Goal: Task Accomplishment & Management: Manage account settings

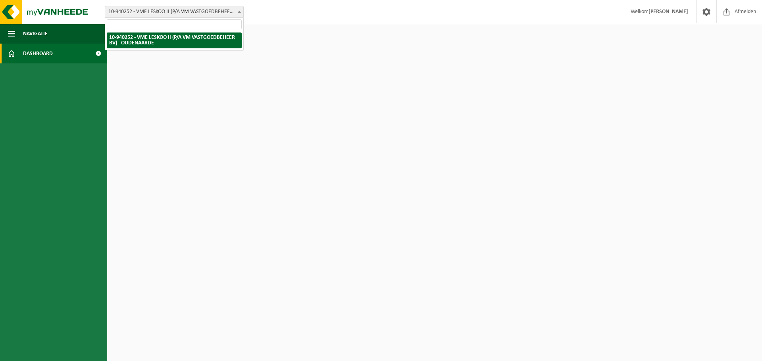
click at [157, 12] on span "10-940252 - VME LESKOO II (P/A VM VASTGOEDBEHEER BV) - OUDENAARDE" at bounding box center [174, 11] width 138 height 11
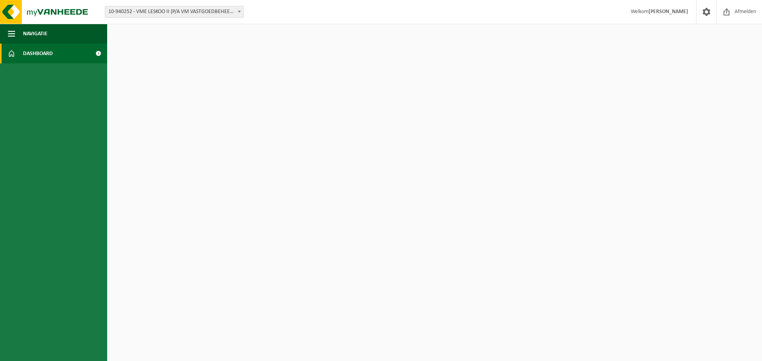
click at [647, 10] on span "Welkom Danny Dhondt" at bounding box center [659, 11] width 73 height 23
click at [50, 52] on span "Dashboard" at bounding box center [38, 54] width 30 height 20
click at [44, 29] on span "Navigatie" at bounding box center [35, 34] width 25 height 20
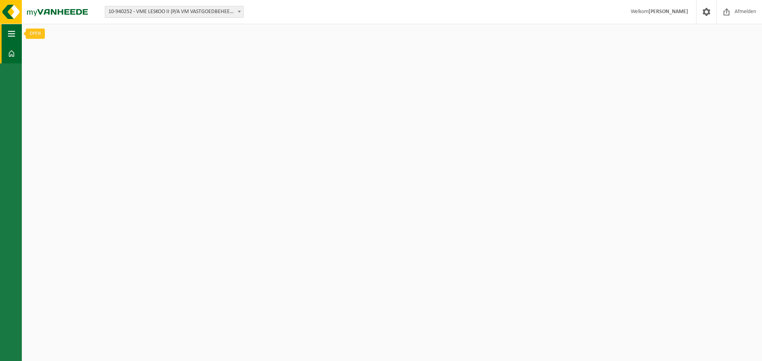
click at [14, 33] on button "Navigatie" at bounding box center [11, 34] width 22 height 20
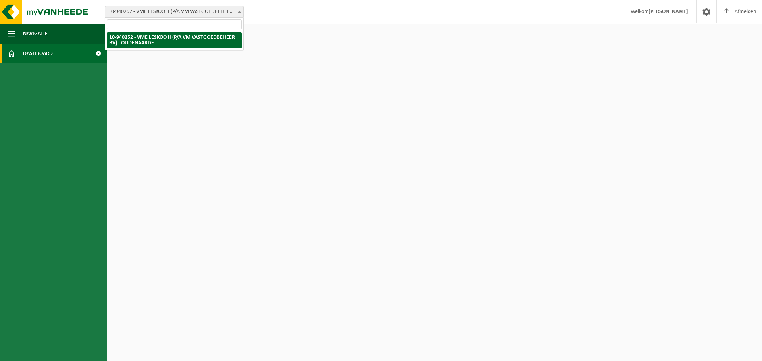
click at [240, 14] on span at bounding box center [239, 11] width 8 height 10
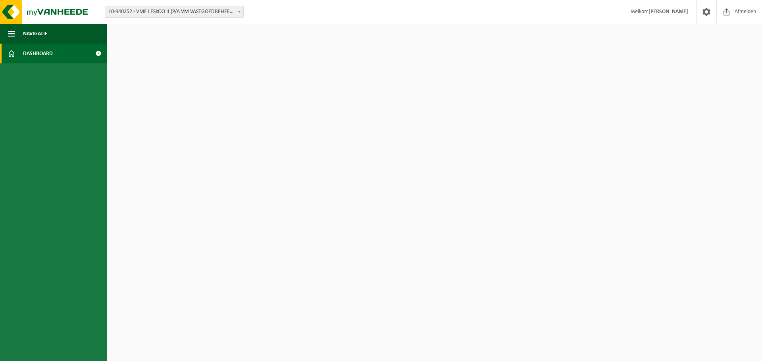
click at [52, 54] on span "Dashboard" at bounding box center [38, 54] width 30 height 20
click at [52, 35] on button "Navigatie" at bounding box center [53, 34] width 107 height 20
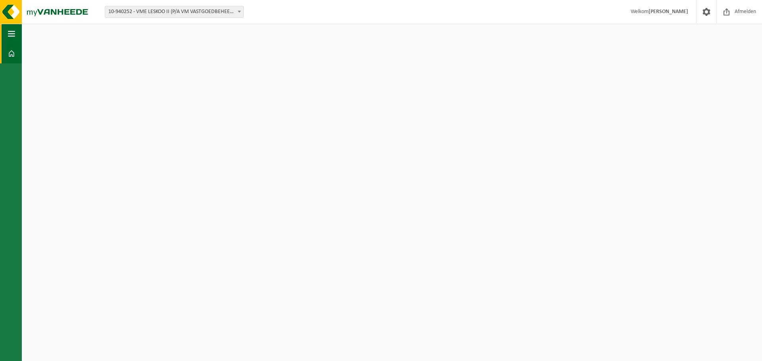
click at [18, 34] on button "Navigatie" at bounding box center [11, 34] width 22 height 20
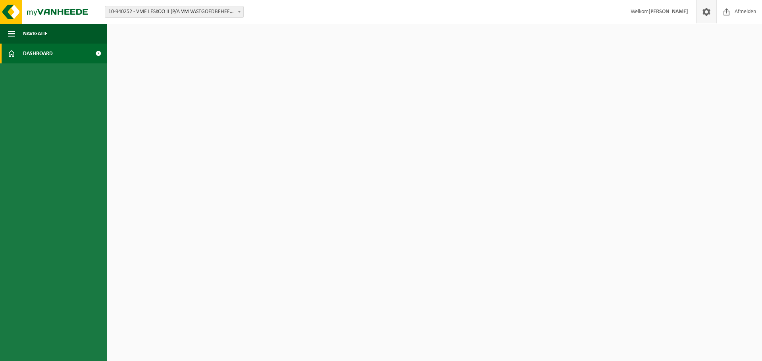
click at [706, 13] on span at bounding box center [706, 11] width 12 height 23
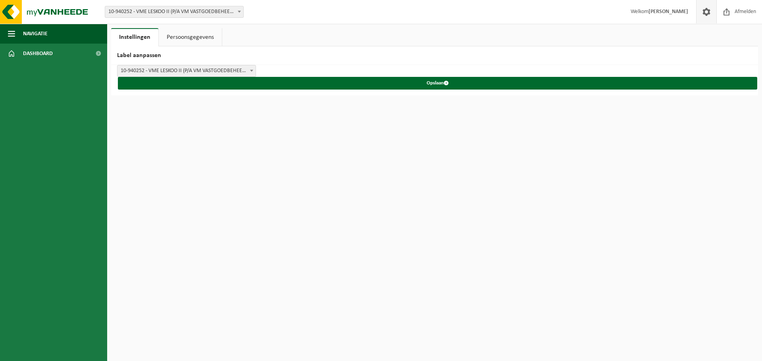
click at [202, 35] on link "Persoonsgegevens" at bounding box center [190, 37] width 63 height 18
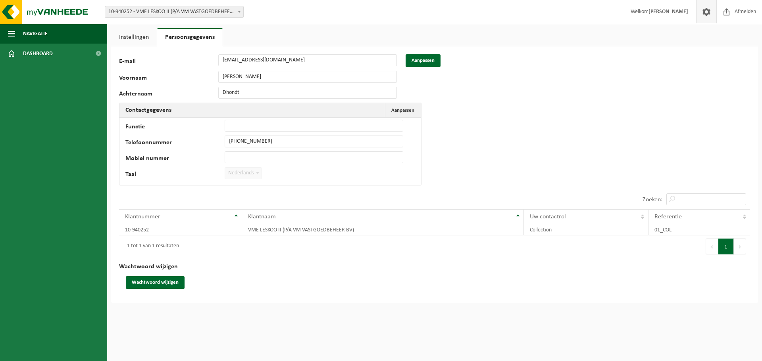
click at [142, 37] on link "Instellingen" at bounding box center [134, 37] width 46 height 18
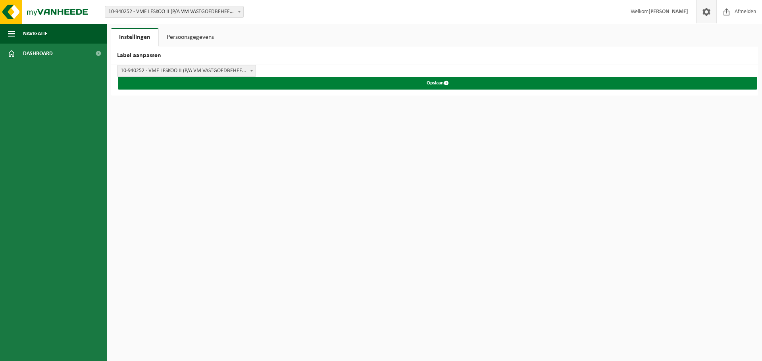
click at [433, 81] on button "Opslaan" at bounding box center [437, 83] width 639 height 13
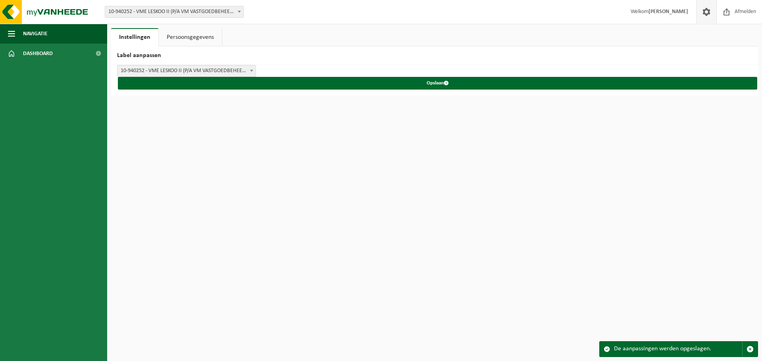
click at [185, 35] on link "Persoonsgegevens" at bounding box center [190, 37] width 63 height 18
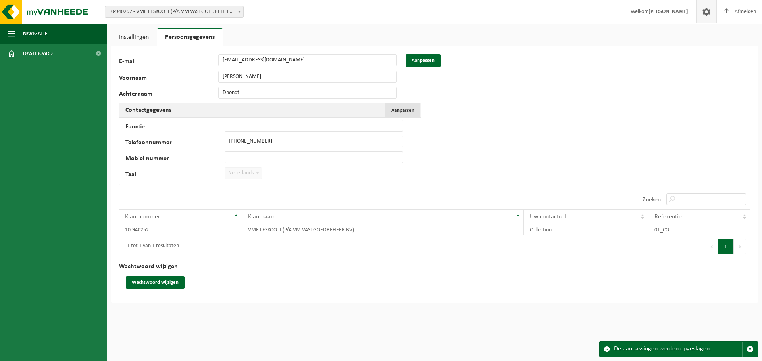
click at [398, 110] on span "Aanpassen" at bounding box center [402, 110] width 23 height 5
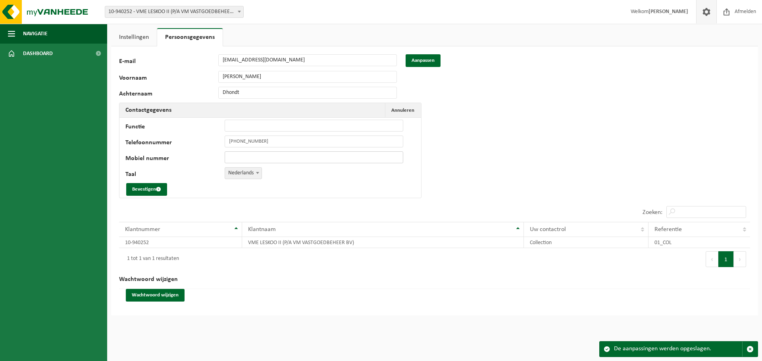
click at [242, 152] on input "Mobiel nummer" at bounding box center [314, 158] width 179 height 12
click at [243, 153] on input "Mobiel nummer" at bounding box center [314, 158] width 179 height 12
type input "[PHONE_NUMBER]"
click at [149, 186] on button "Bevestigen" at bounding box center [146, 189] width 41 height 13
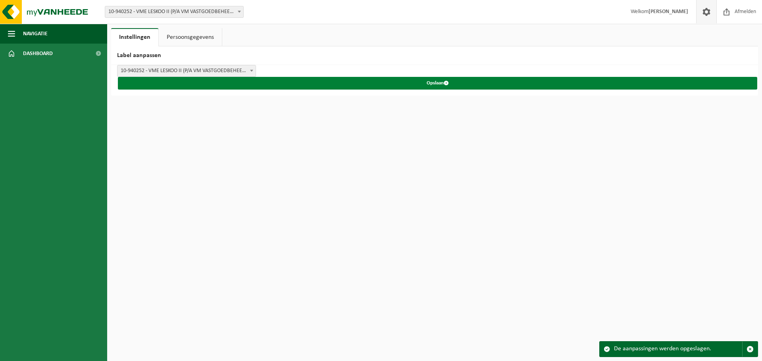
click at [437, 83] on button "Opslaan" at bounding box center [437, 83] width 639 height 13
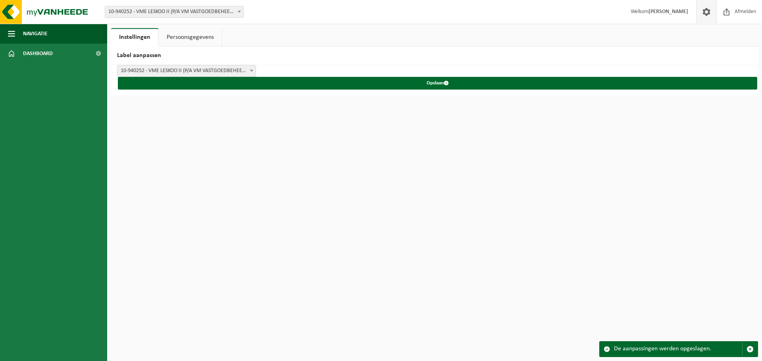
click at [197, 36] on link "Persoonsgegevens" at bounding box center [190, 37] width 63 height 18
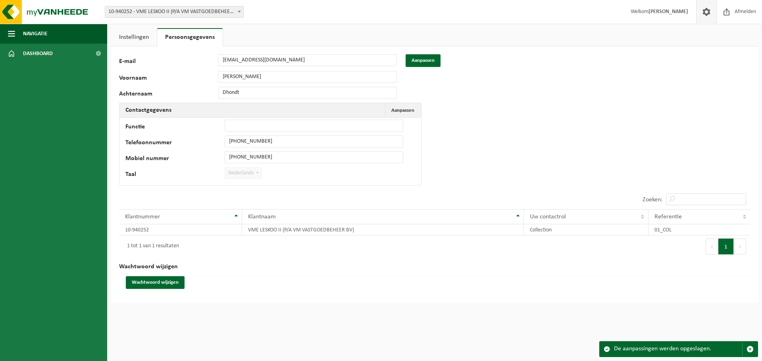
click at [739, 248] on button "Volgende" at bounding box center [740, 247] width 12 height 16
click at [725, 248] on button "1" at bounding box center [725, 247] width 15 height 16
click at [679, 201] on input "Zoeken:" at bounding box center [706, 200] width 80 height 12
type input "kalender"
click at [717, 201] on input "kalender" at bounding box center [706, 200] width 80 height 12
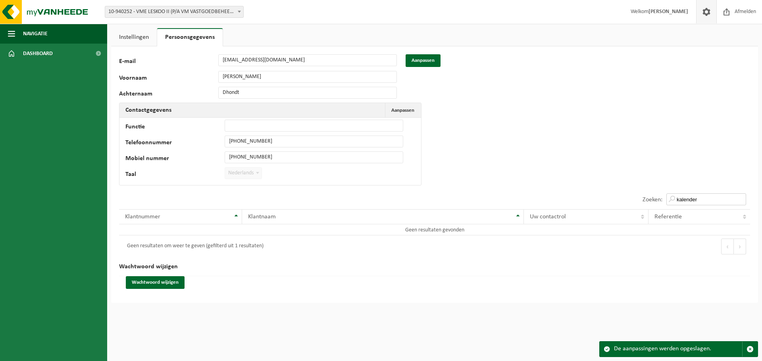
click at [717, 201] on input "kalender" at bounding box center [706, 200] width 80 height 12
click at [741, 199] on input "kalender" at bounding box center [706, 200] width 80 height 12
click at [711, 248] on button "Vorige" at bounding box center [712, 247] width 13 height 16
click at [697, 201] on input "Zoeken:" at bounding box center [706, 200] width 80 height 12
type input "kalender"
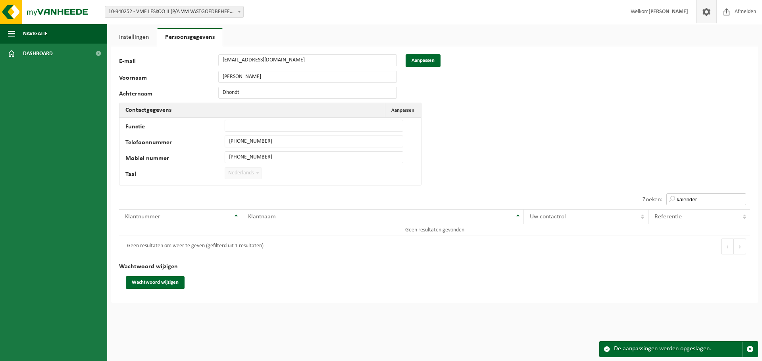
click at [680, 199] on input "kalender" at bounding box center [706, 200] width 80 height 12
click at [725, 198] on input "kalender" at bounding box center [706, 200] width 80 height 12
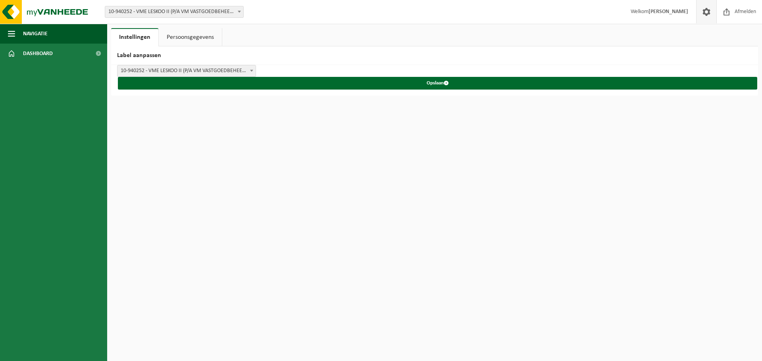
click at [177, 37] on link "Persoonsgegevens" at bounding box center [190, 37] width 63 height 18
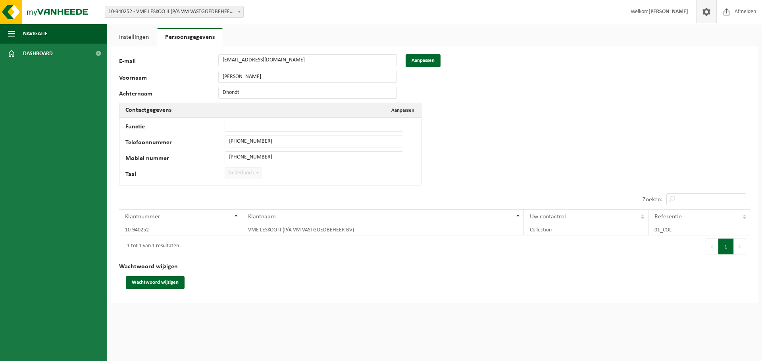
click at [138, 37] on link "Instellingen" at bounding box center [134, 37] width 46 height 18
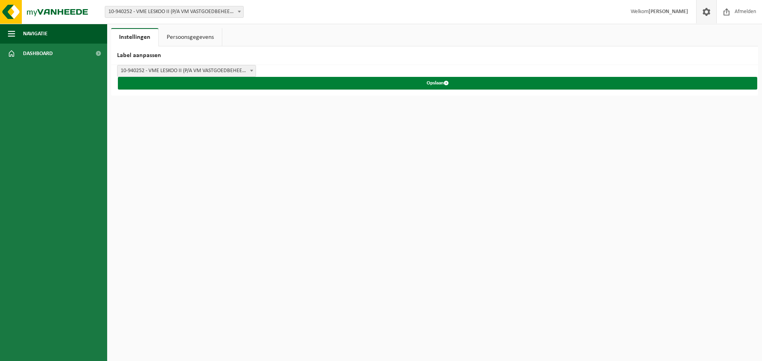
click at [436, 82] on button "Opslaan" at bounding box center [437, 83] width 639 height 13
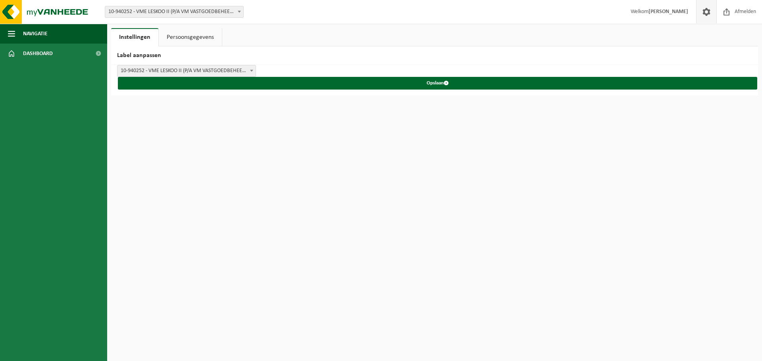
click at [705, 11] on span at bounding box center [706, 11] width 12 height 23
click at [200, 38] on link "Persoonsgegevens" at bounding box center [190, 37] width 63 height 18
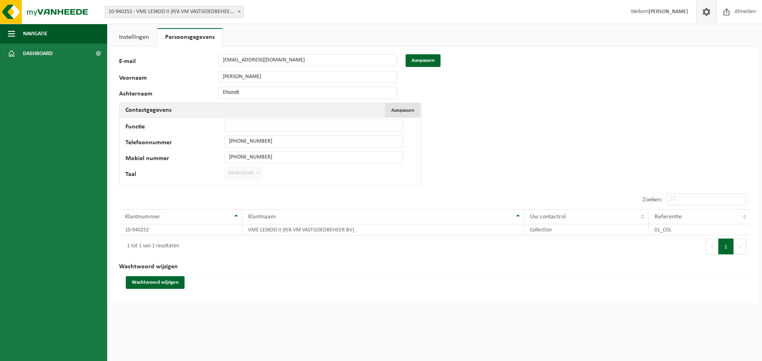
click at [405, 110] on span "Aanpassen" at bounding box center [402, 110] width 23 height 5
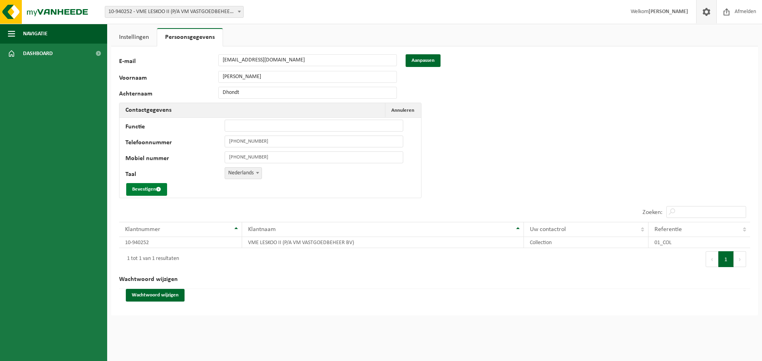
click at [147, 187] on button "Bevestigen" at bounding box center [146, 189] width 41 height 13
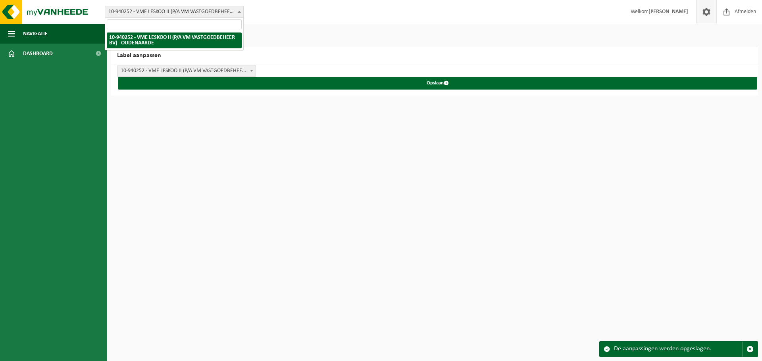
click at [238, 12] on b at bounding box center [239, 12] width 3 height 2
click at [157, 102] on html "Vestiging: 10-940252 - VME LESKOO II (P/A VM VASTGOEDBEHEER BV) - OUDENAARDE 10…" at bounding box center [381, 180] width 762 height 361
click at [267, 36] on ul "Instellingen Persoonsgegevens" at bounding box center [434, 37] width 647 height 18
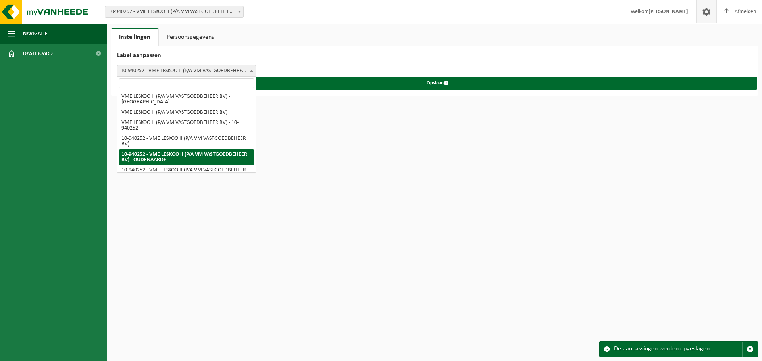
click at [251, 71] on b at bounding box center [251, 71] width 3 height 2
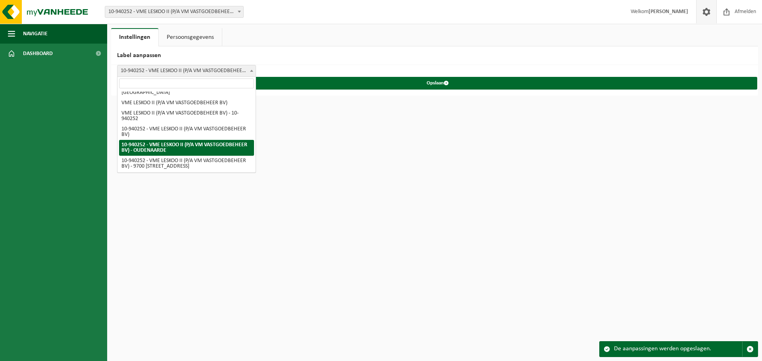
scroll to position [16, 0]
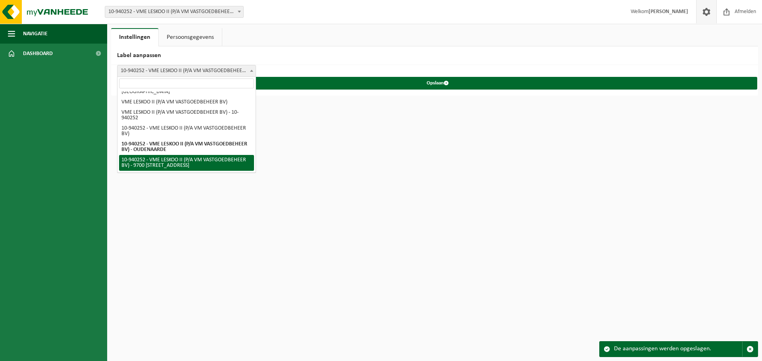
select select "5"
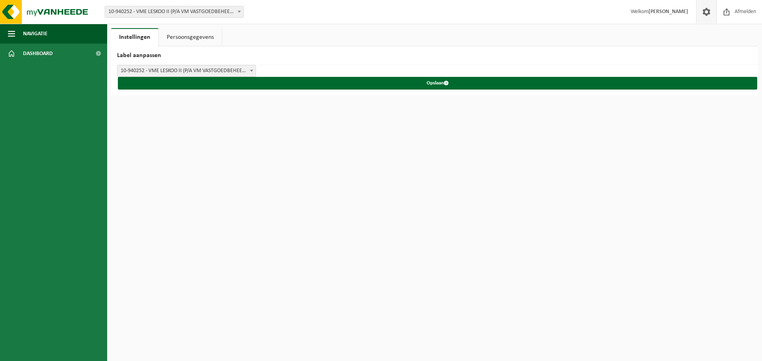
click at [664, 43] on ul "Instellingen Persoonsgegevens" at bounding box center [434, 37] width 647 height 18
click at [198, 38] on link "Persoonsgegevens" at bounding box center [190, 37] width 63 height 18
